Goal: Navigation & Orientation: Find specific page/section

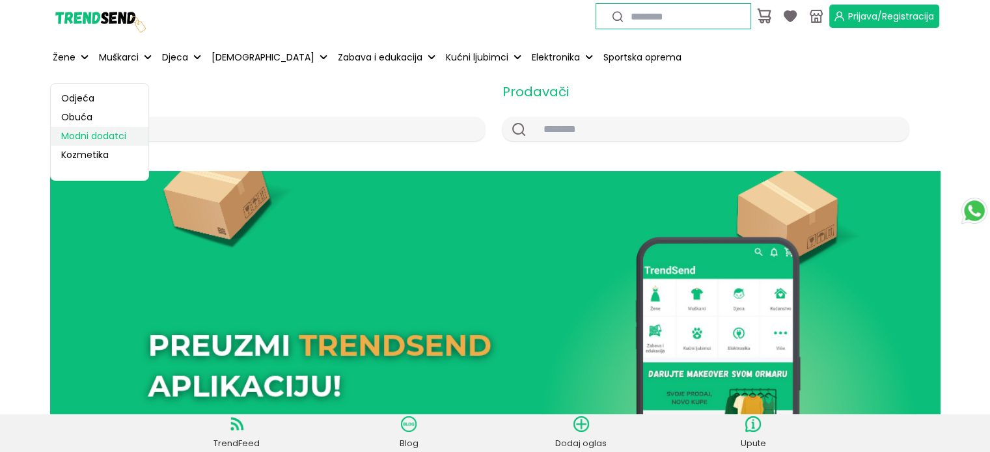
click at [87, 141] on link "Modni dodatci" at bounding box center [100, 136] width 98 height 19
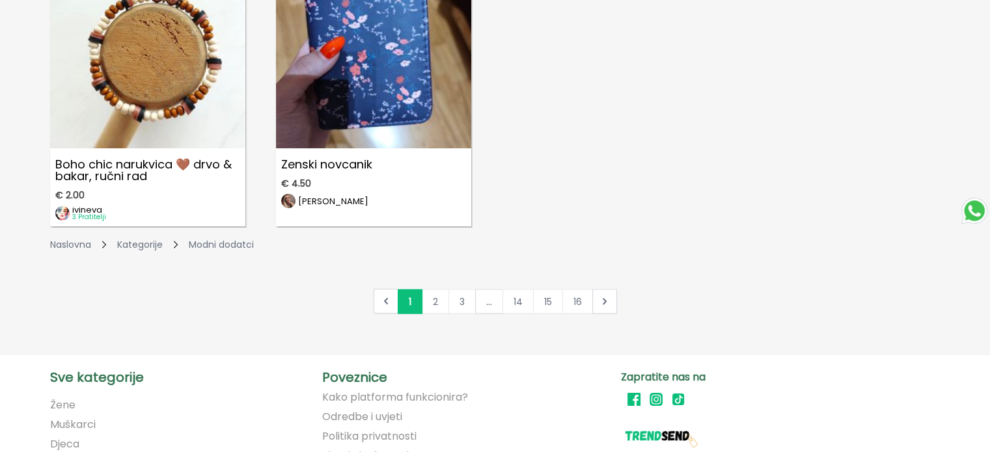
scroll to position [2232, 0]
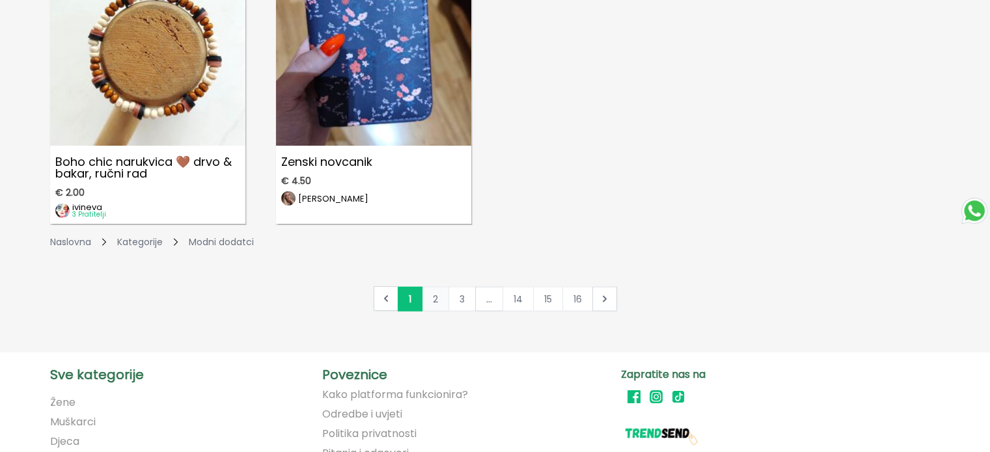
click at [432, 301] on link "2" at bounding box center [435, 298] width 27 height 25
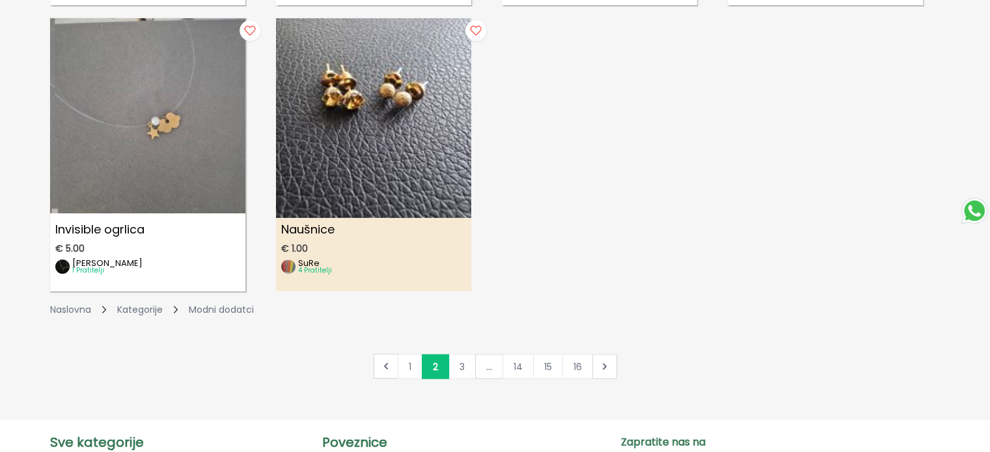
scroll to position [2165, 0]
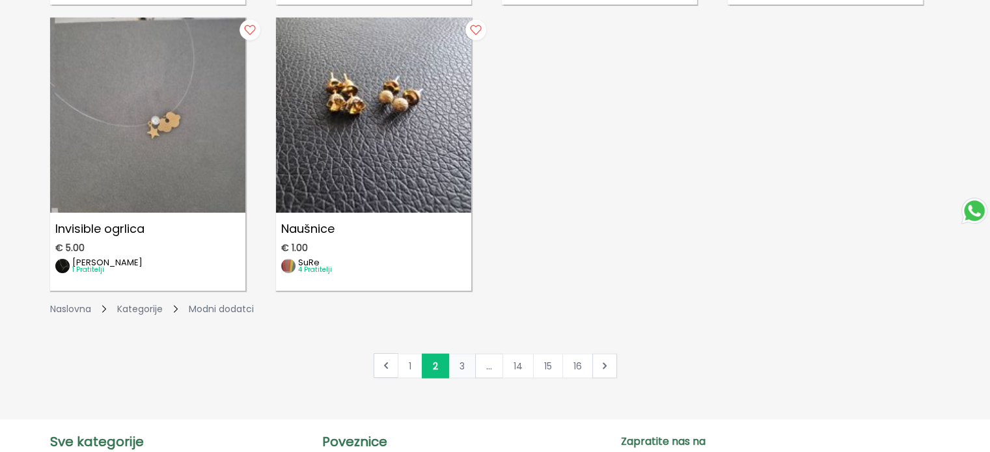
click at [460, 367] on link "3" at bounding box center [462, 365] width 27 height 25
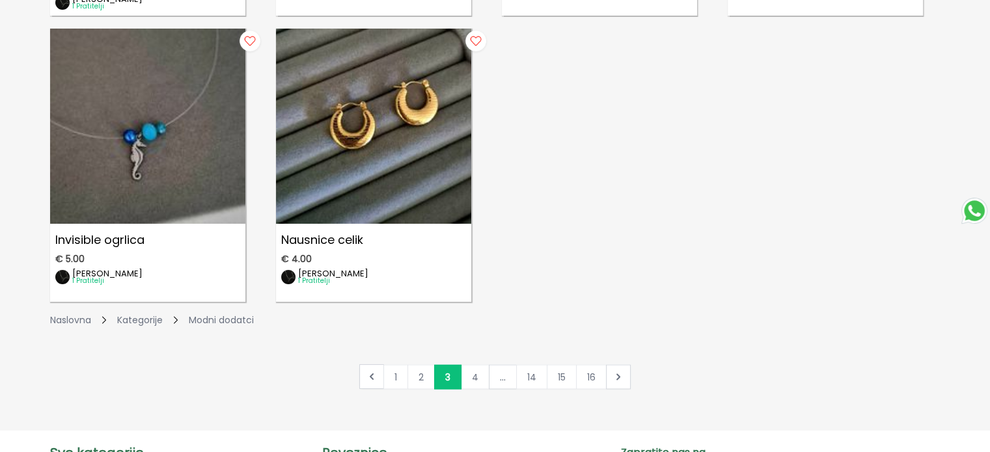
scroll to position [2160, 0]
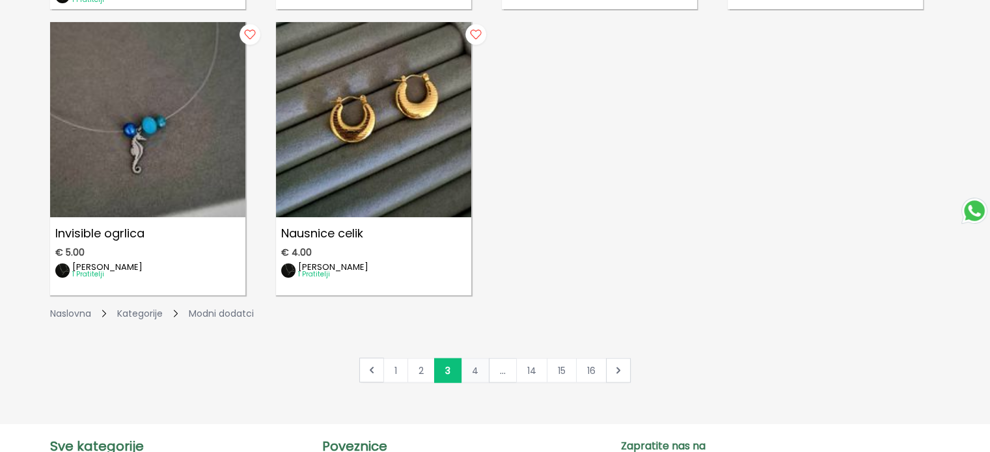
click at [467, 371] on link "4" at bounding box center [475, 370] width 29 height 25
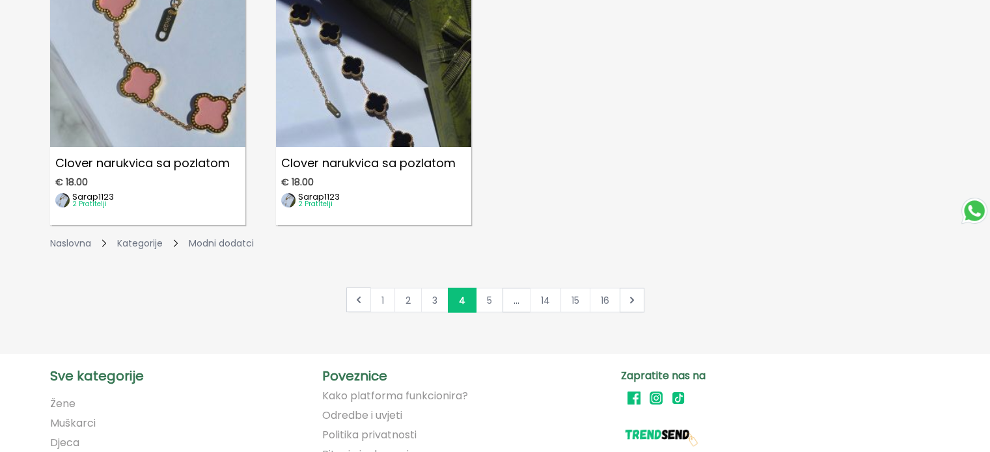
scroll to position [2234, 0]
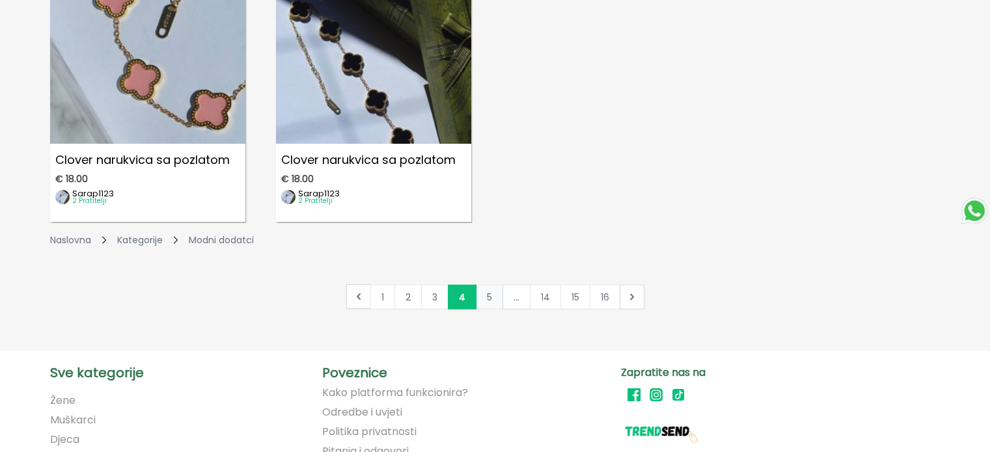
click at [490, 301] on link "5" at bounding box center [489, 296] width 27 height 25
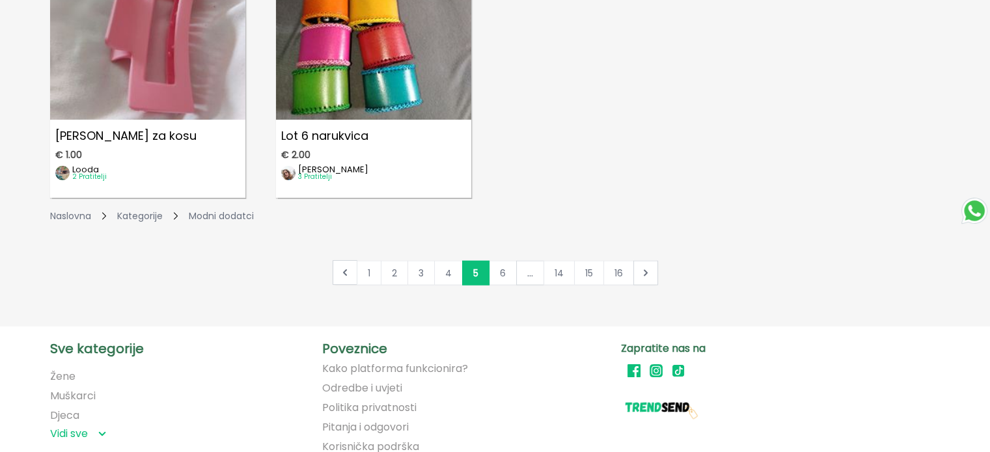
scroll to position [2260, 0]
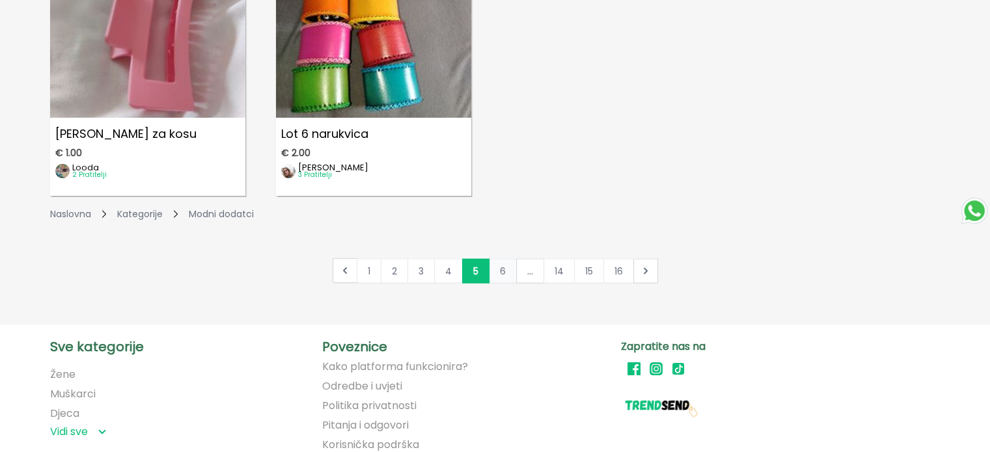
click at [500, 274] on link "6" at bounding box center [503, 270] width 28 height 25
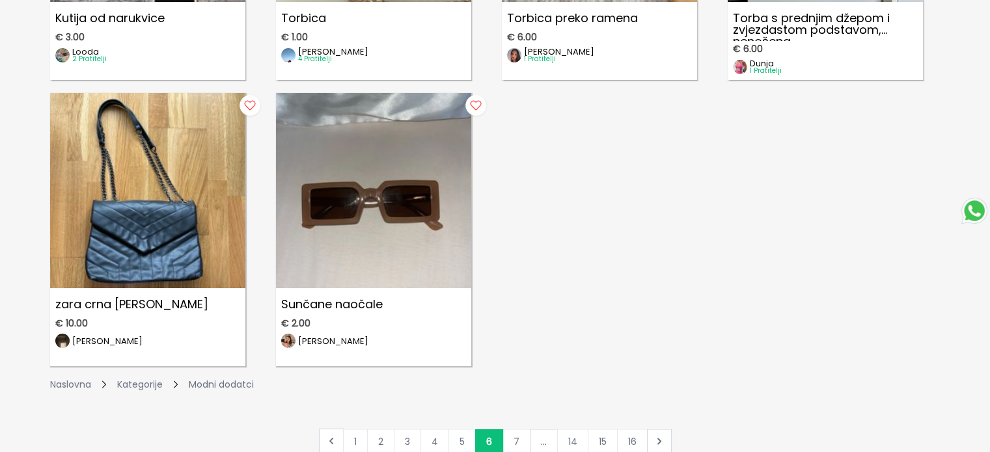
scroll to position [2122, 0]
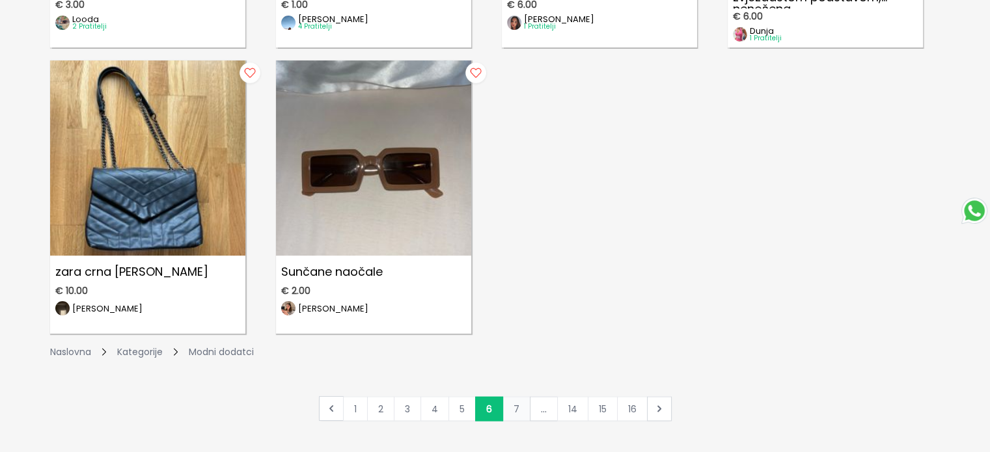
click at [515, 402] on link "7" at bounding box center [517, 408] width 28 height 25
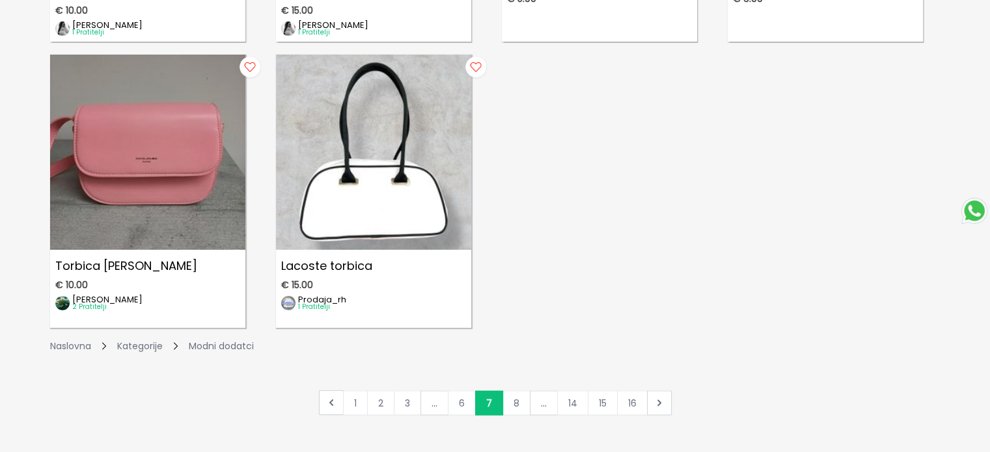
scroll to position [2129, 0]
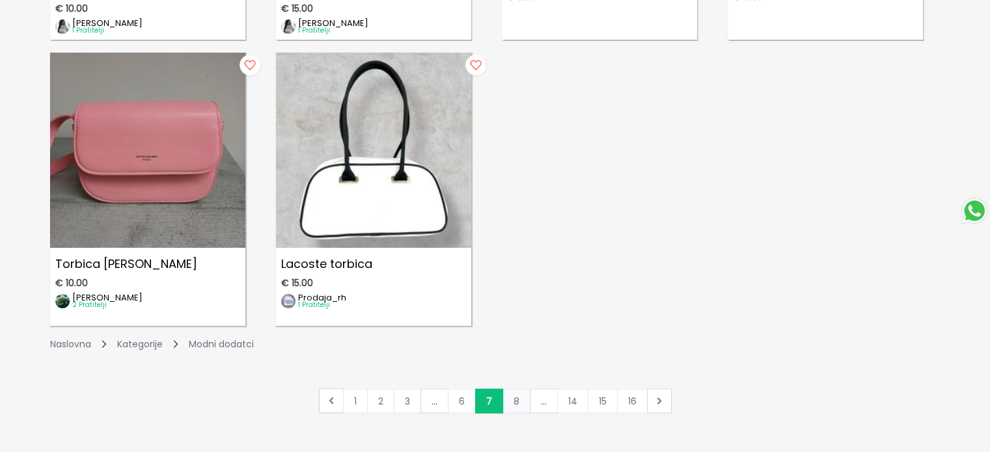
click at [515, 402] on link "8" at bounding box center [517, 401] width 28 height 25
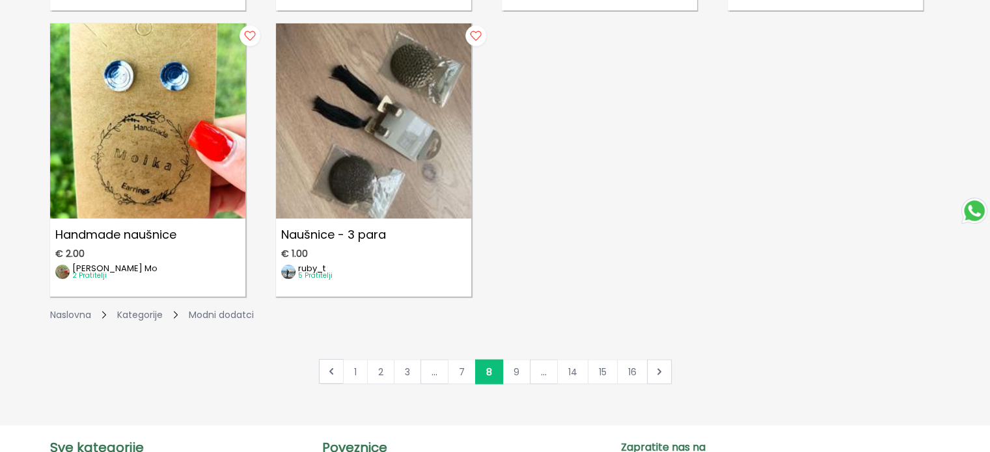
scroll to position [2195, 0]
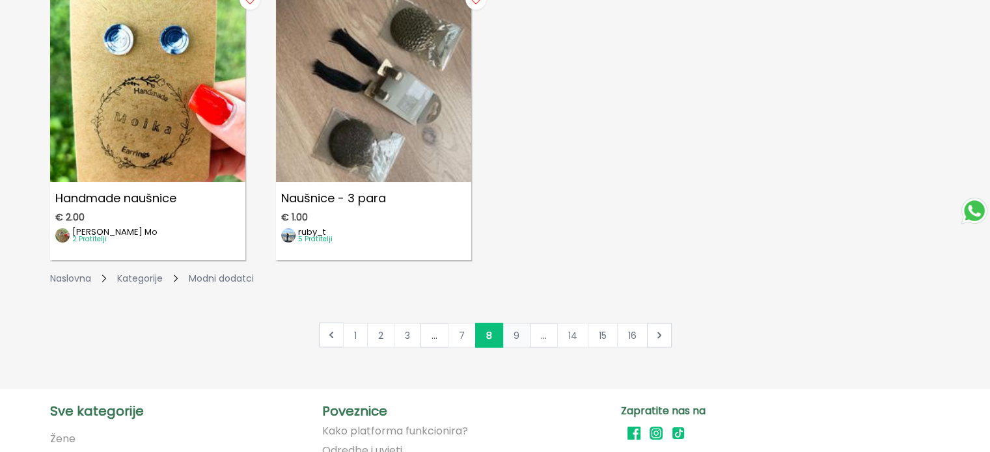
click at [513, 339] on link "9" at bounding box center [517, 335] width 28 height 25
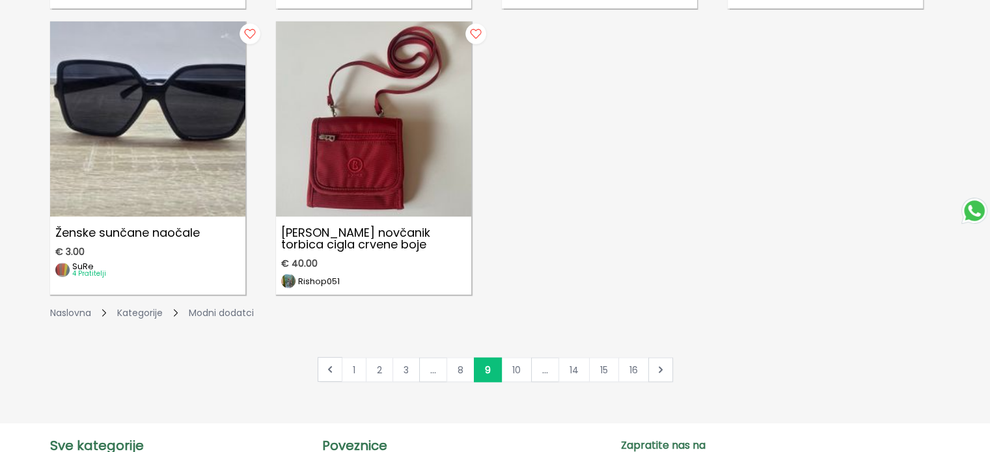
scroll to position [2166, 0]
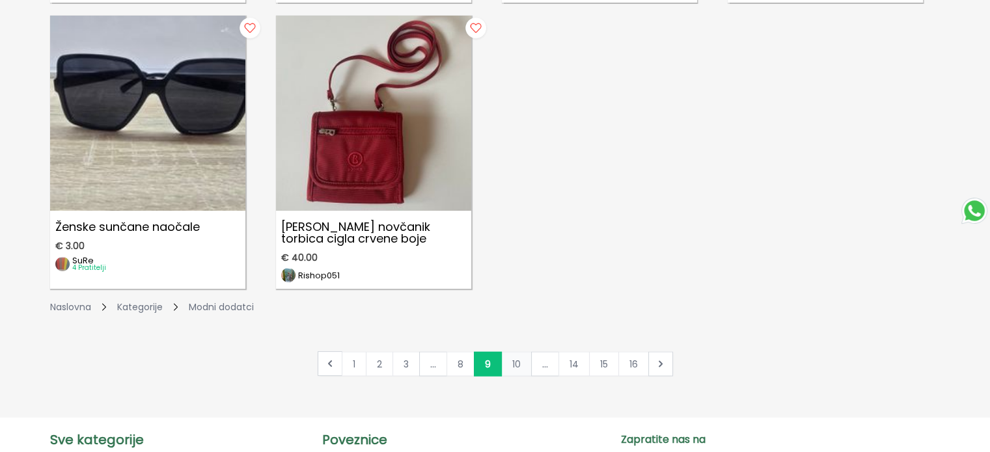
click at [510, 361] on link "10" at bounding box center [516, 364] width 31 height 25
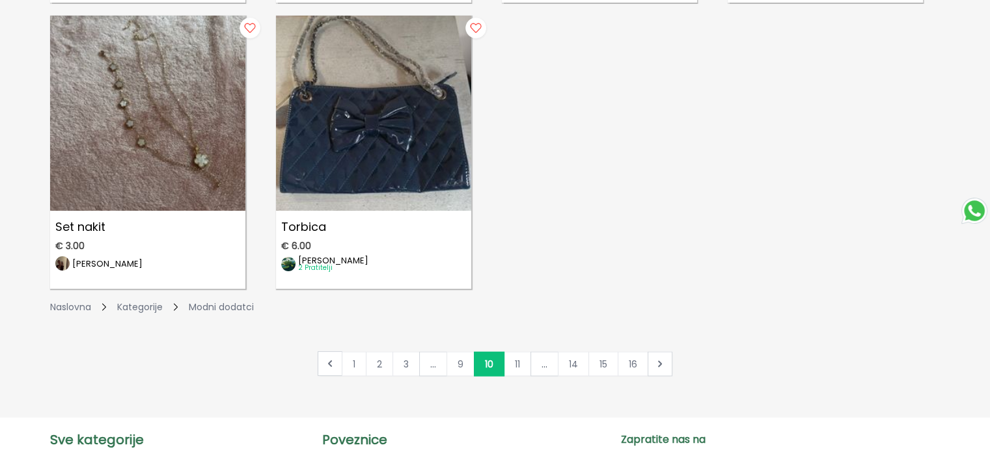
scroll to position [2167, 0]
click at [510, 361] on link "11" at bounding box center [517, 363] width 27 height 25
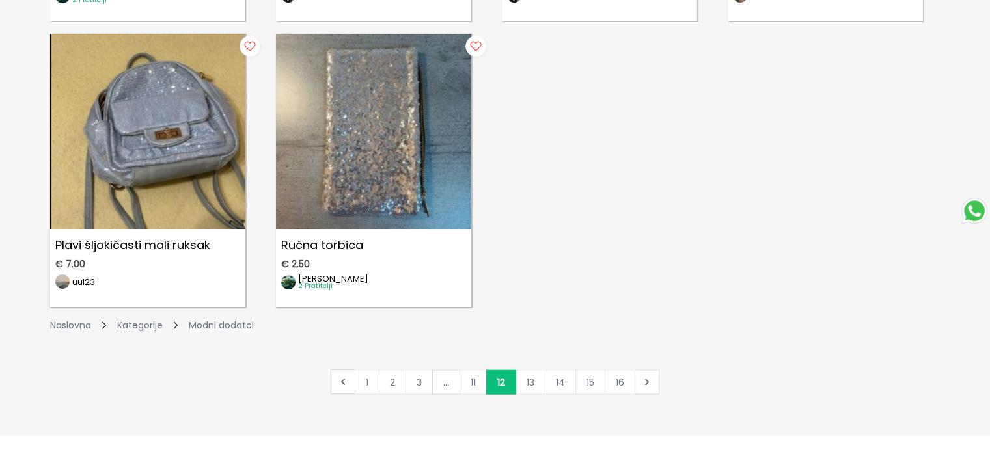
scroll to position [2150, 0]
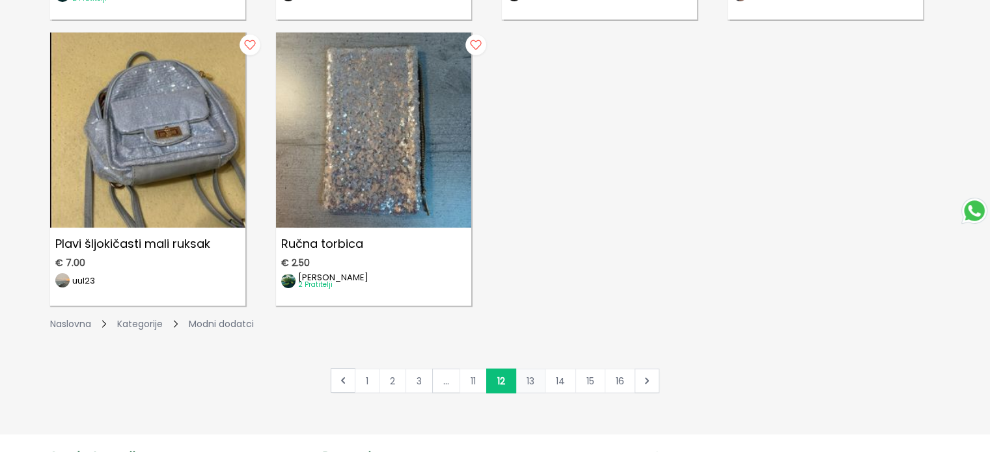
click at [529, 375] on link "13" at bounding box center [531, 380] width 30 height 25
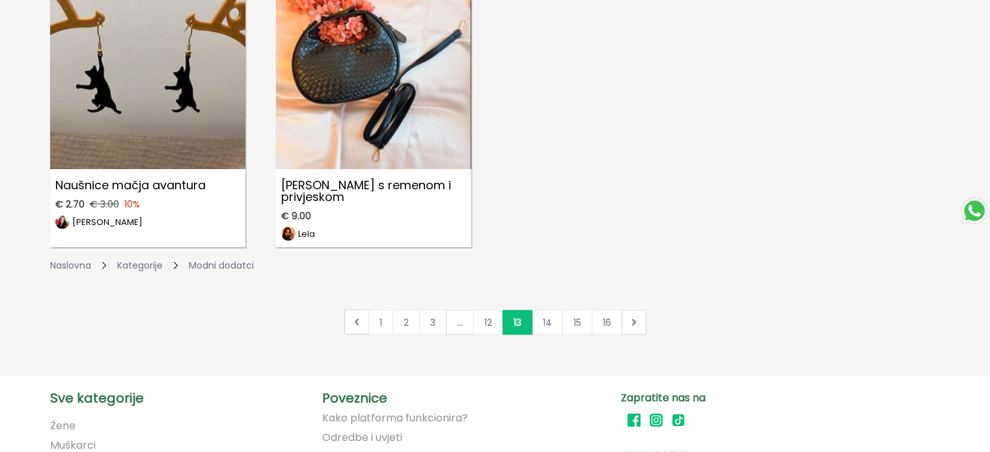
scroll to position [2209, 0]
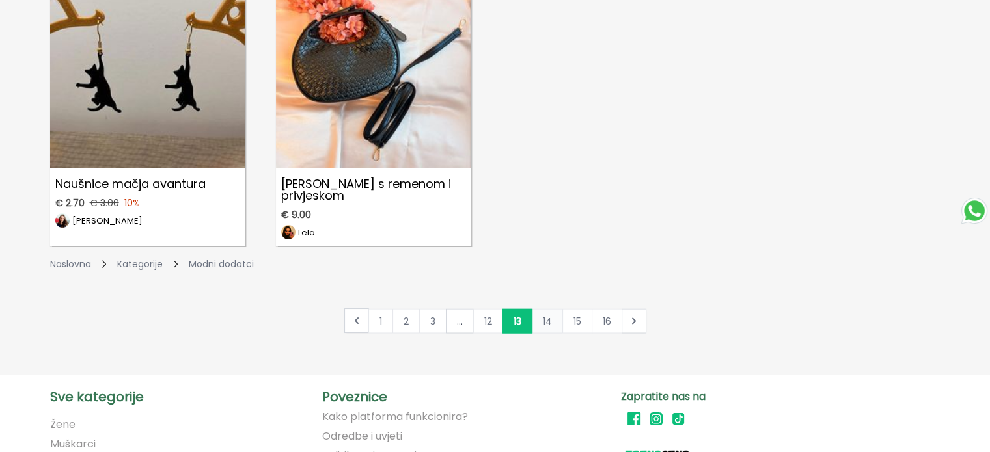
click at [549, 312] on link "14" at bounding box center [547, 321] width 31 height 25
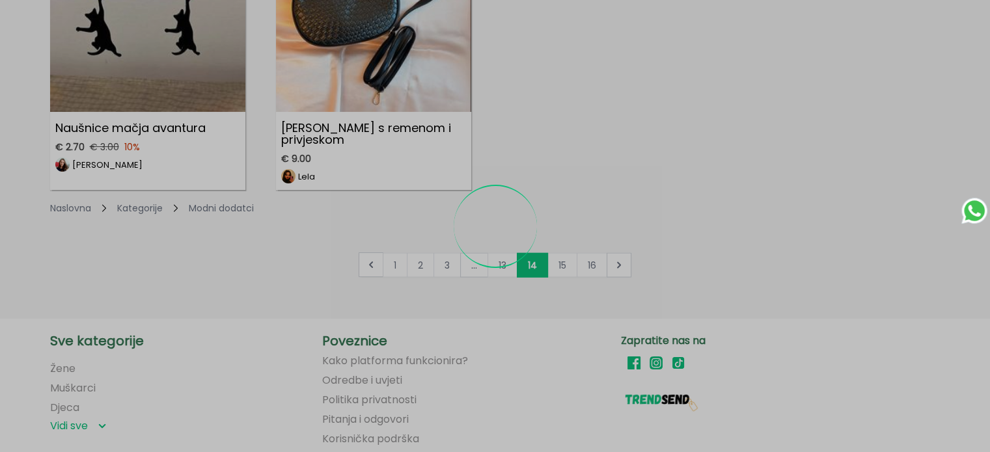
scroll to position [2267, 0]
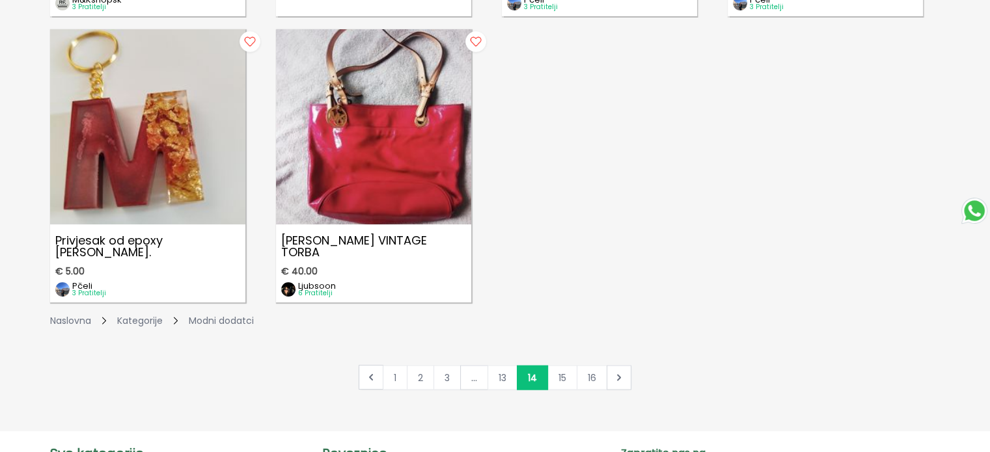
scroll to position [2153, 0]
click at [552, 372] on link "15" at bounding box center [562, 377] width 30 height 25
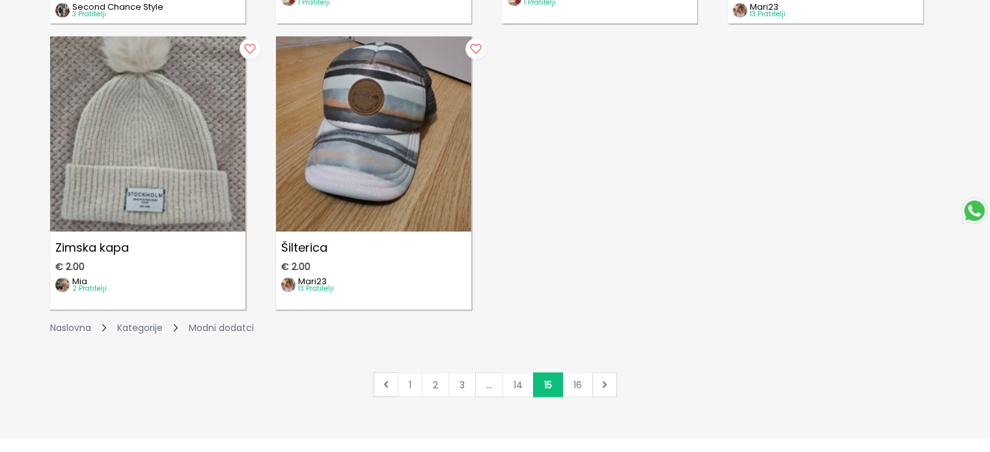
scroll to position [2168, 0]
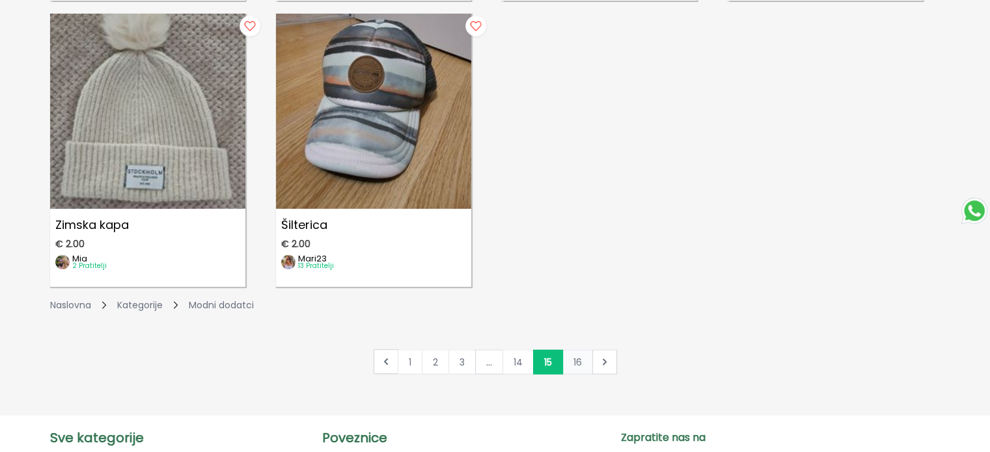
click at [570, 365] on link "16" at bounding box center [577, 362] width 31 height 25
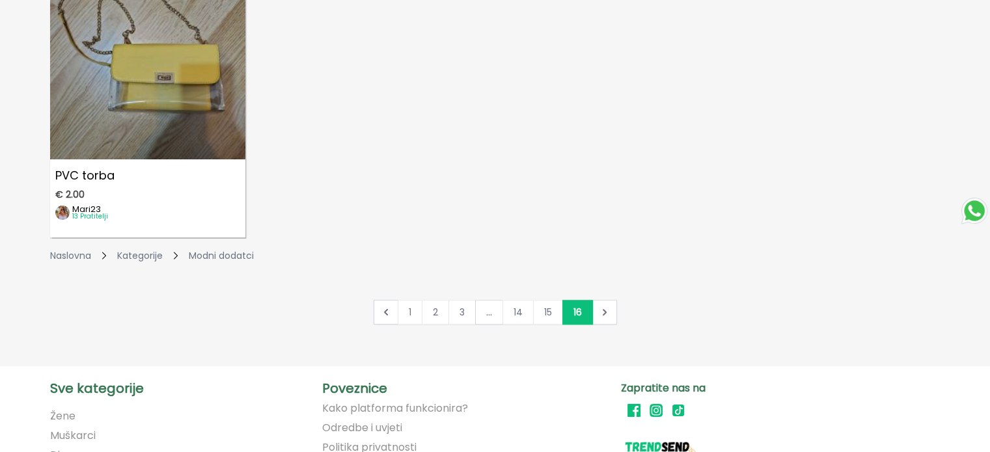
scroll to position [933, 0]
